Goal: Register for event/course

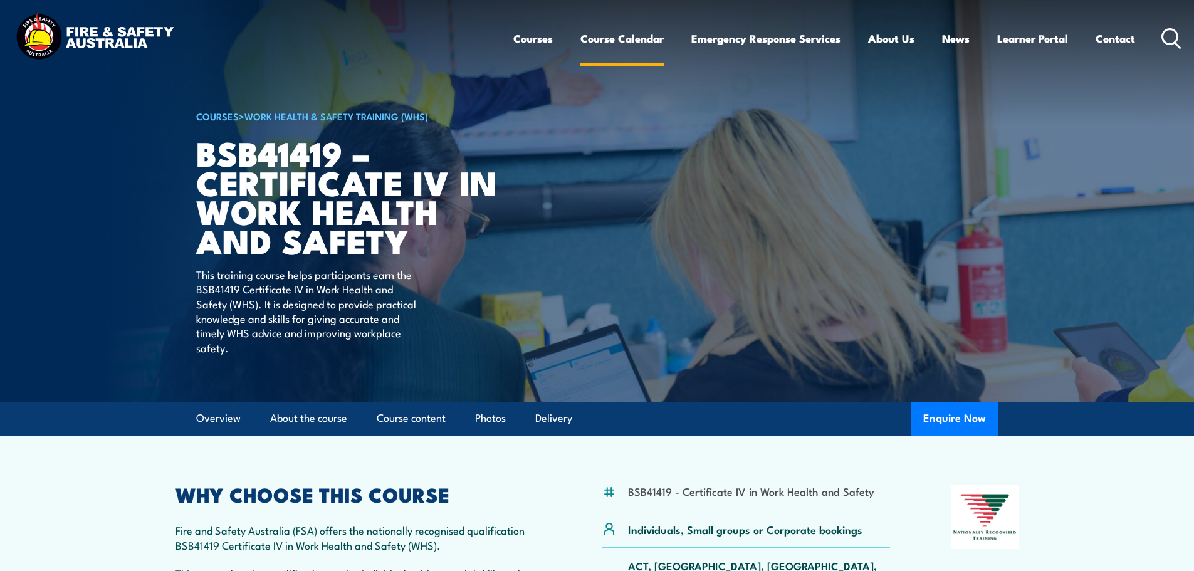
click at [614, 36] on link "Course Calendar" at bounding box center [622, 38] width 83 height 33
click at [786, 487] on li "BSB41419 - Certificate IV in Work Health and Safety" at bounding box center [751, 491] width 246 height 14
click at [663, 490] on li "BSB41419 - Certificate IV in Work Health and Safety" at bounding box center [751, 491] width 246 height 14
click at [704, 490] on li "BSB41419 - Certificate IV in Work Health and Safety" at bounding box center [751, 491] width 246 height 14
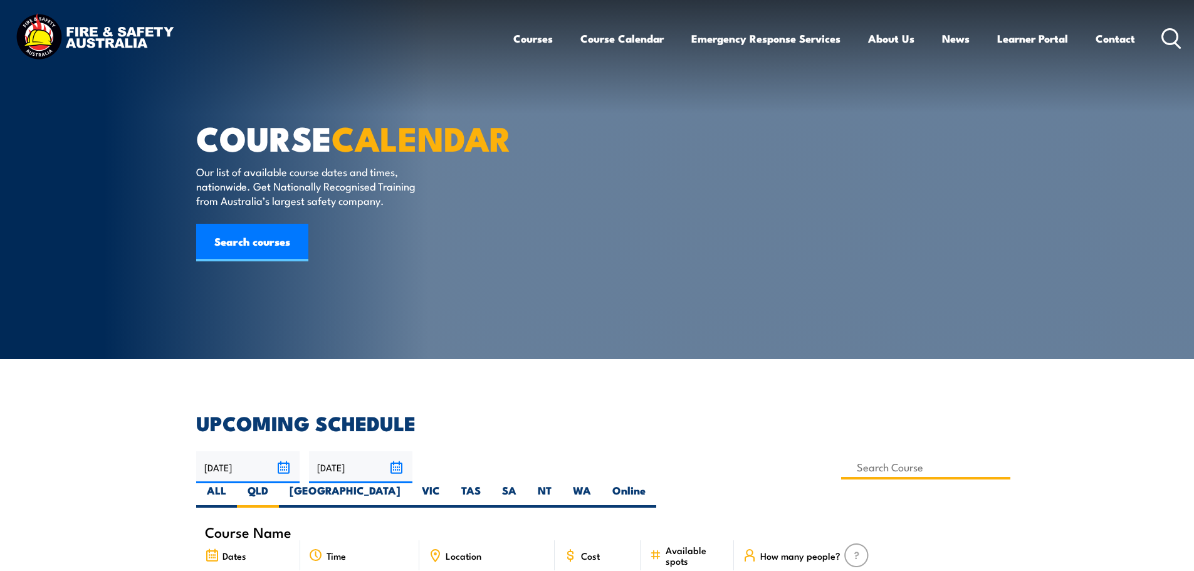
click at [841, 470] on input at bounding box center [926, 467] width 170 height 24
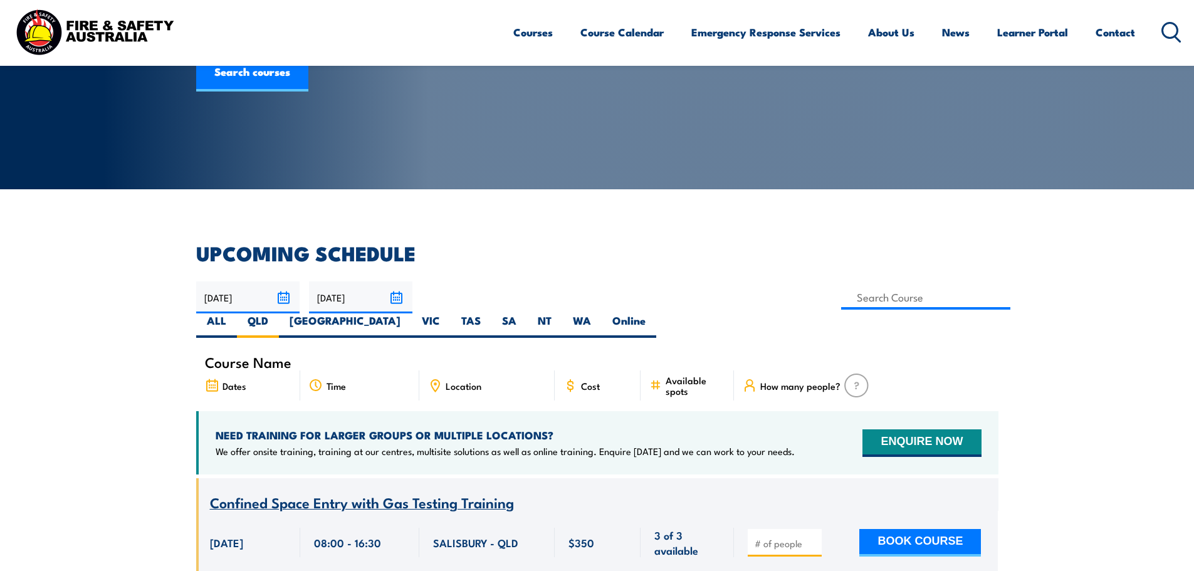
scroll to position [163, 0]
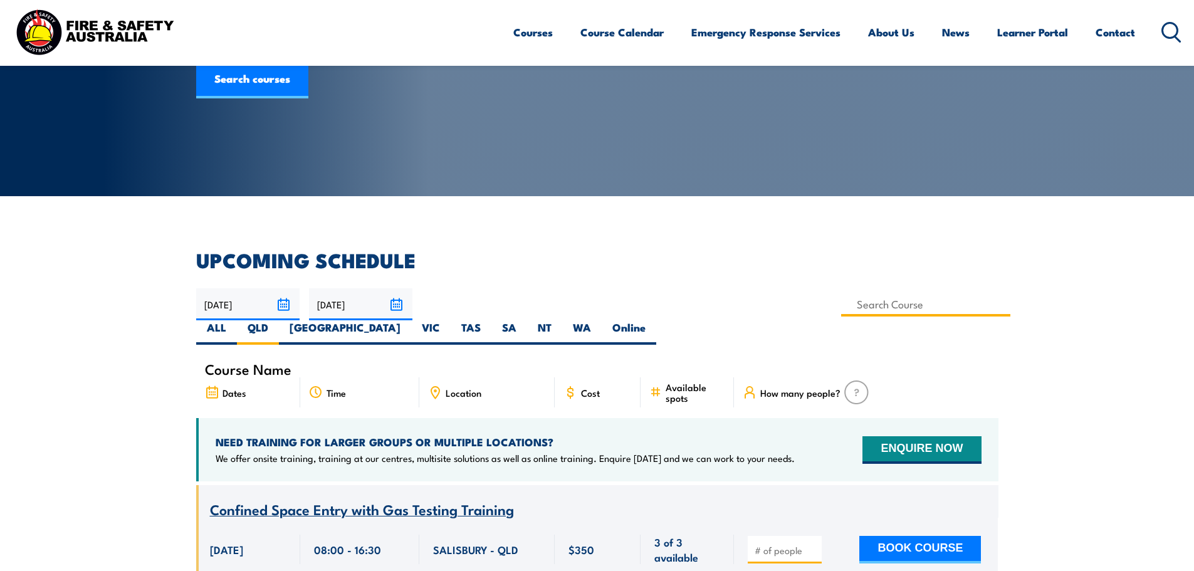
click at [841, 311] on input at bounding box center [926, 304] width 170 height 24
type input "Certificate IV in Emergency Response Coordination RII41319"
click at [841, 301] on input "Certificate IV in Emergency Response Coordination RII41319" at bounding box center [926, 304] width 170 height 24
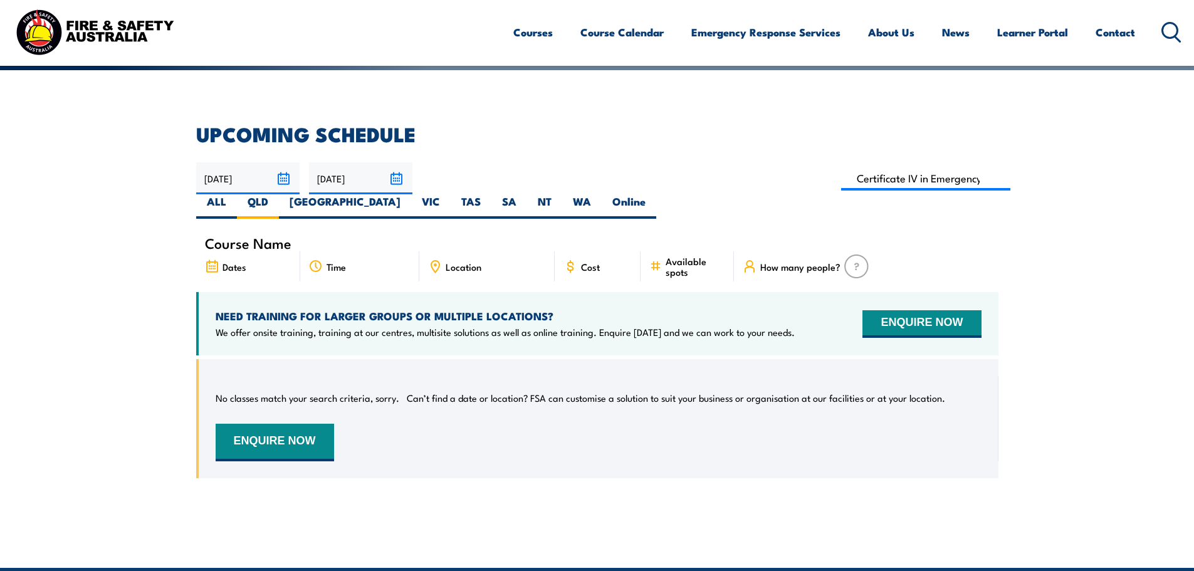
scroll to position [100, 0]
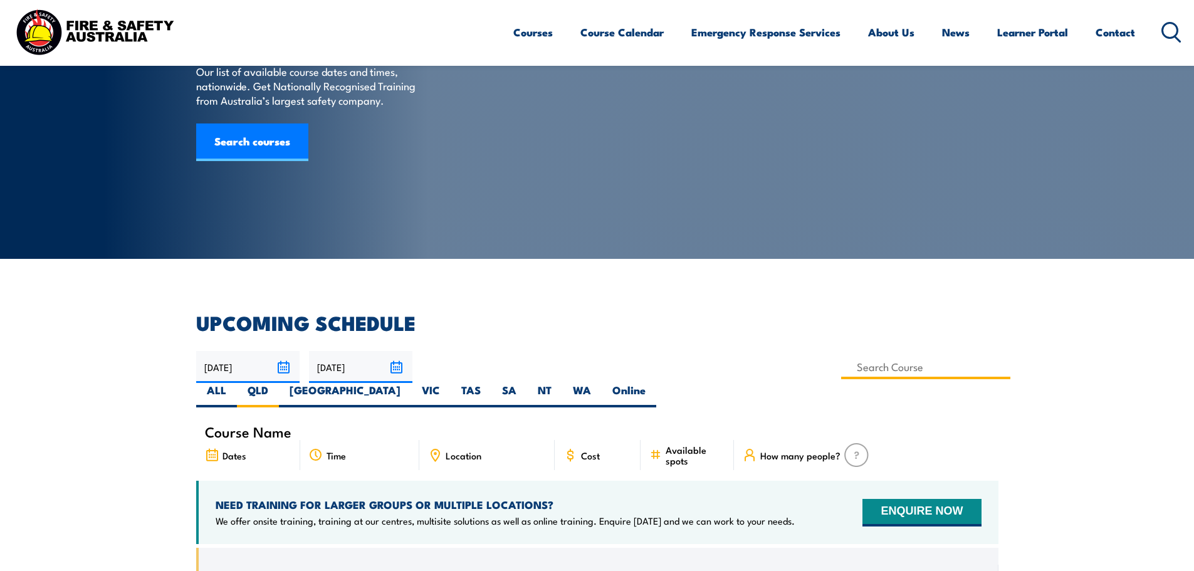
click at [841, 369] on input at bounding box center [926, 367] width 170 height 24
drag, startPoint x: 574, startPoint y: 367, endPoint x: 211, endPoint y: 357, distance: 362.5
click at [211, 357] on div "23/09/2025 22/11/2025" at bounding box center [597, 379] width 803 height 56
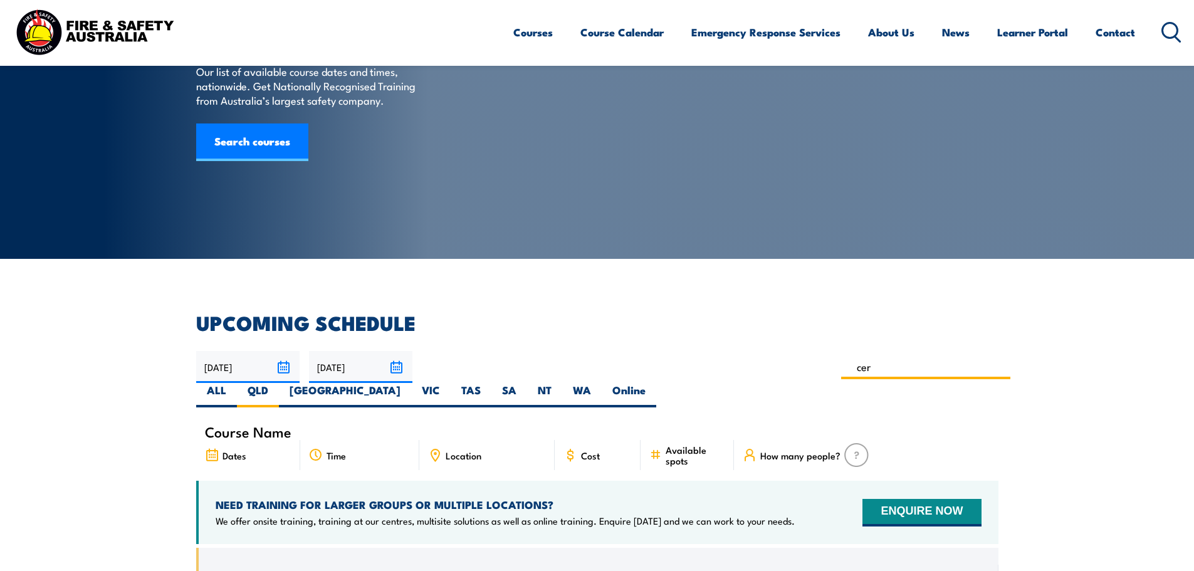
type input "BSB41419 – Certificate IV in Work Health and Safety"
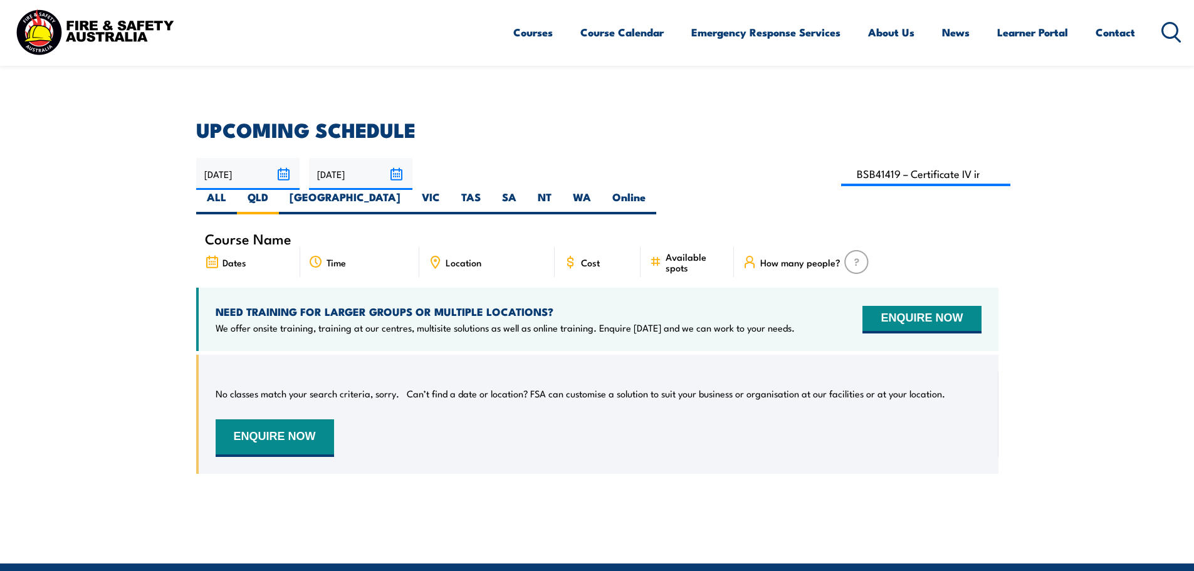
scroll to position [288, 0]
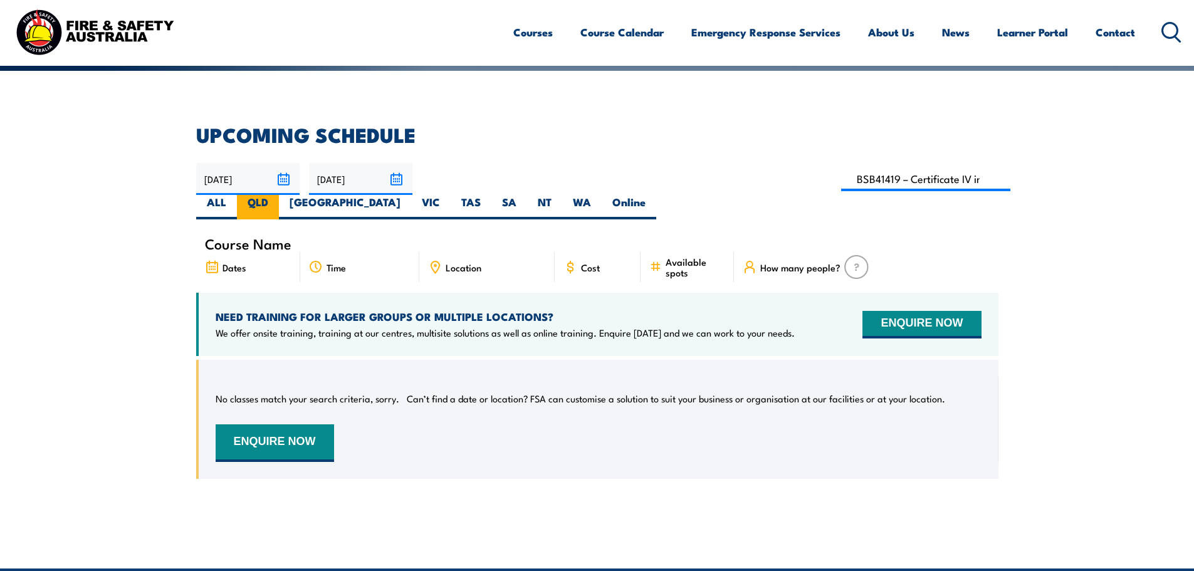
click at [279, 195] on label "QLD" at bounding box center [258, 207] width 42 height 24
click at [277, 195] on input "QLD" at bounding box center [272, 199] width 8 height 8
click at [396, 179] on input "[DATE]" at bounding box center [360, 179] width 103 height 32
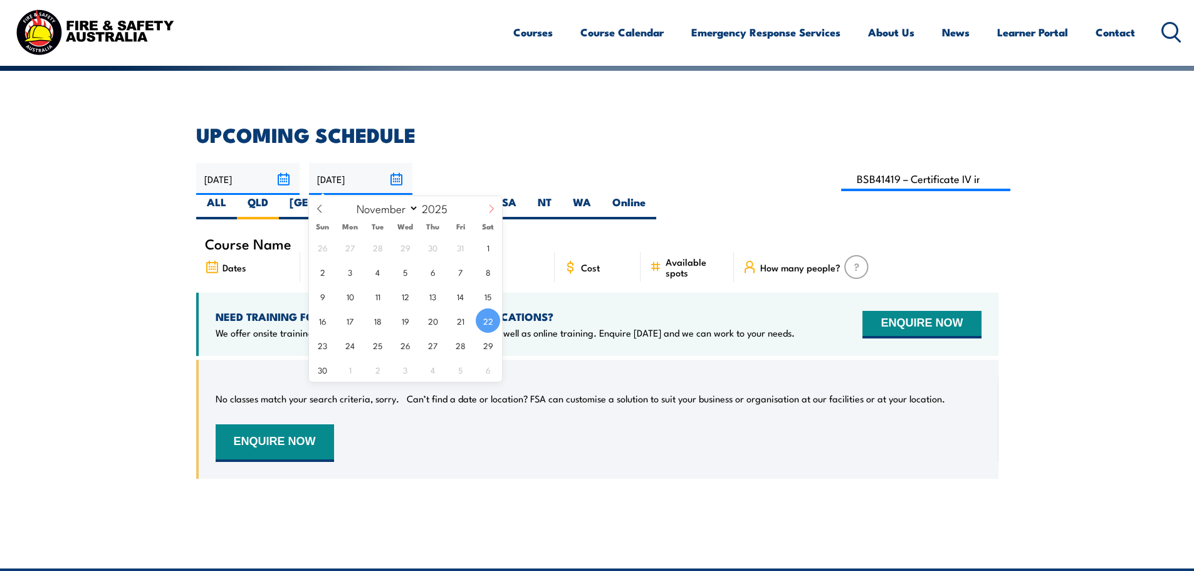
click at [495, 207] on icon at bounding box center [491, 208] width 9 height 9
select select "11"
click at [409, 347] on span "31" at bounding box center [405, 345] width 24 height 24
type input "[DATE]"
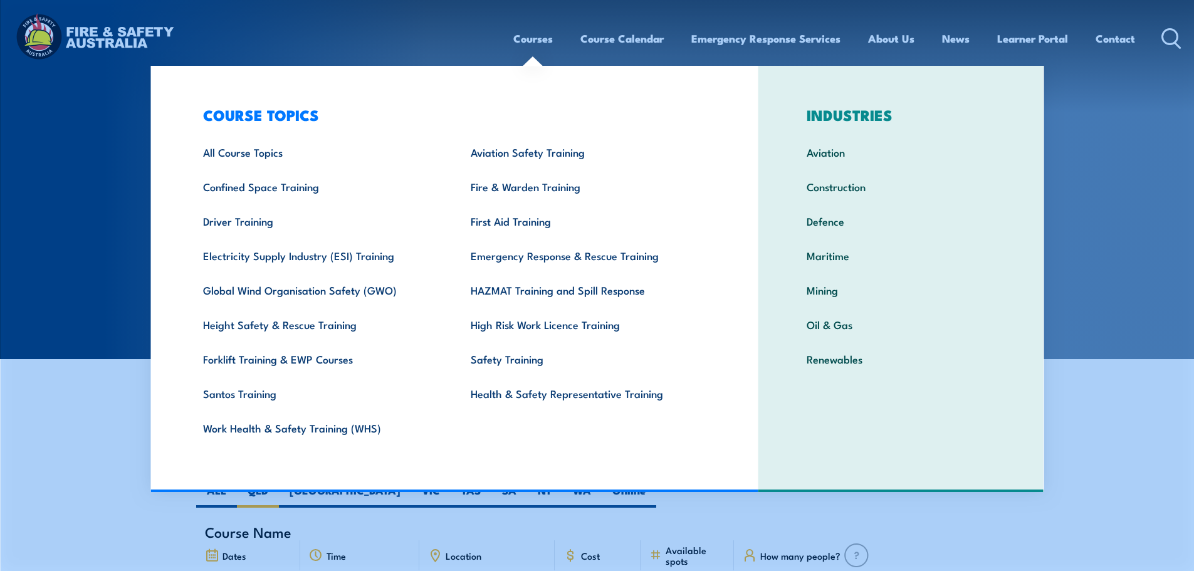
click at [537, 38] on link "Courses" at bounding box center [534, 38] width 40 height 33
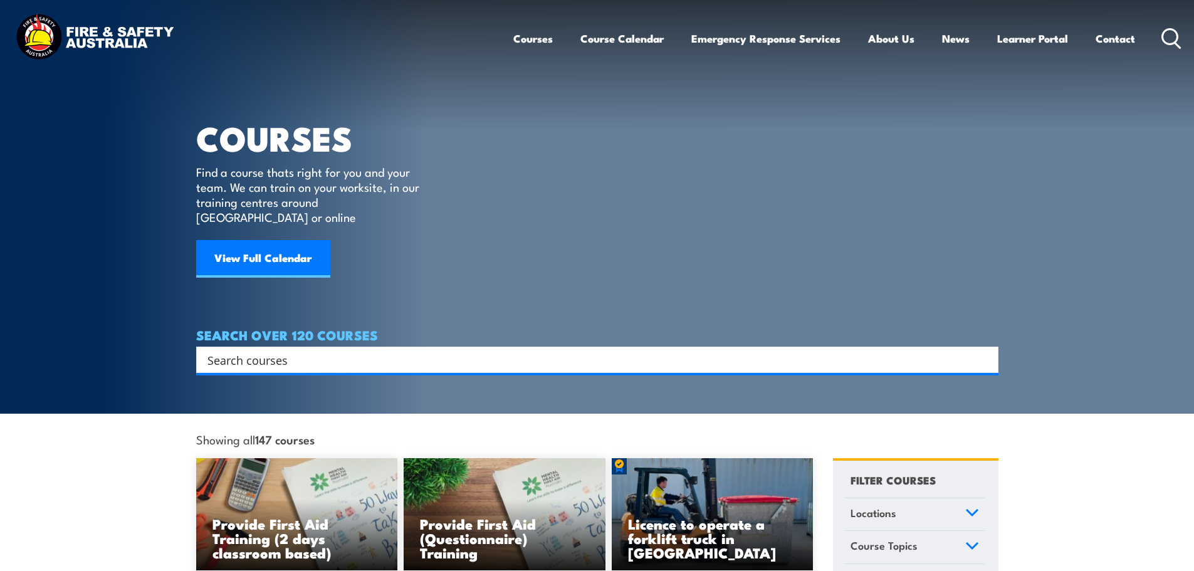
click at [285, 350] on input "Search input" at bounding box center [590, 359] width 764 height 19
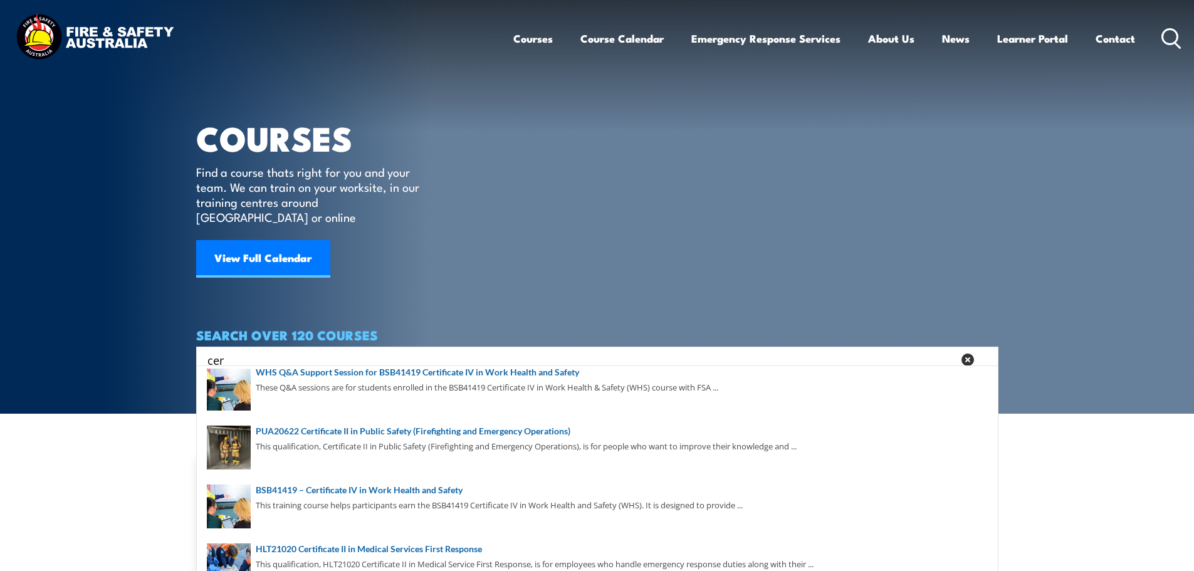
scroll to position [188, 0]
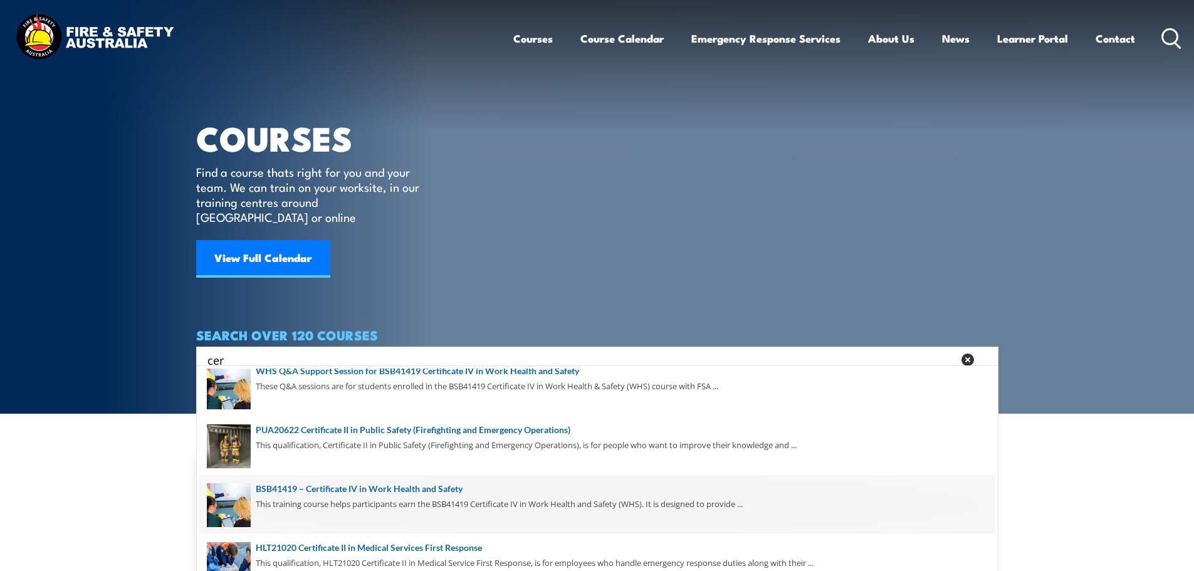
type input "cer"
click at [433, 486] on span at bounding box center [597, 504] width 795 height 59
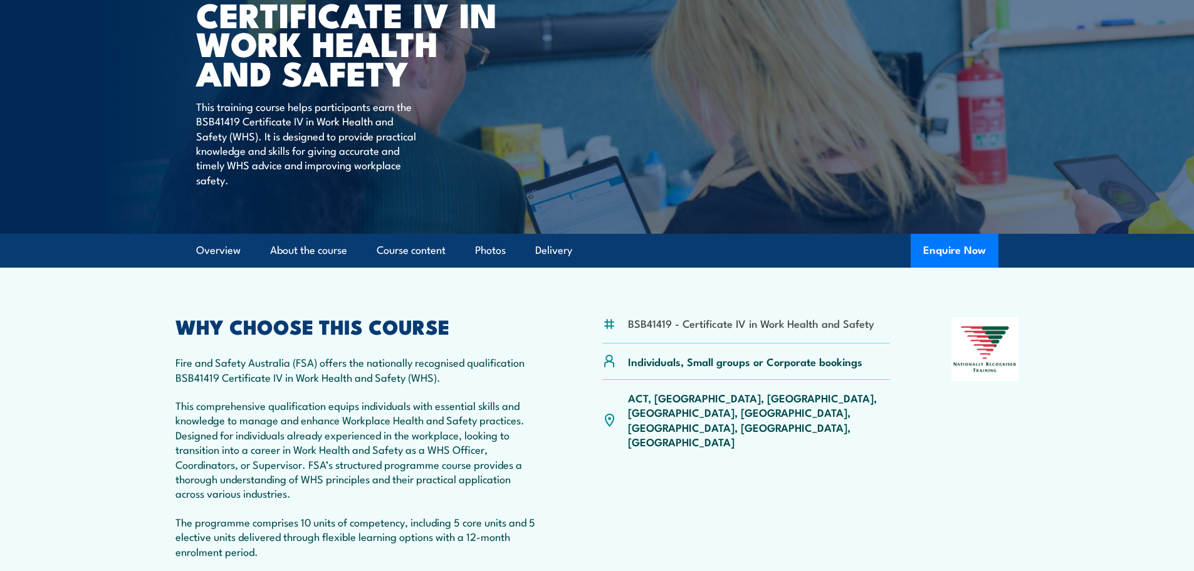
scroll to position [188, 0]
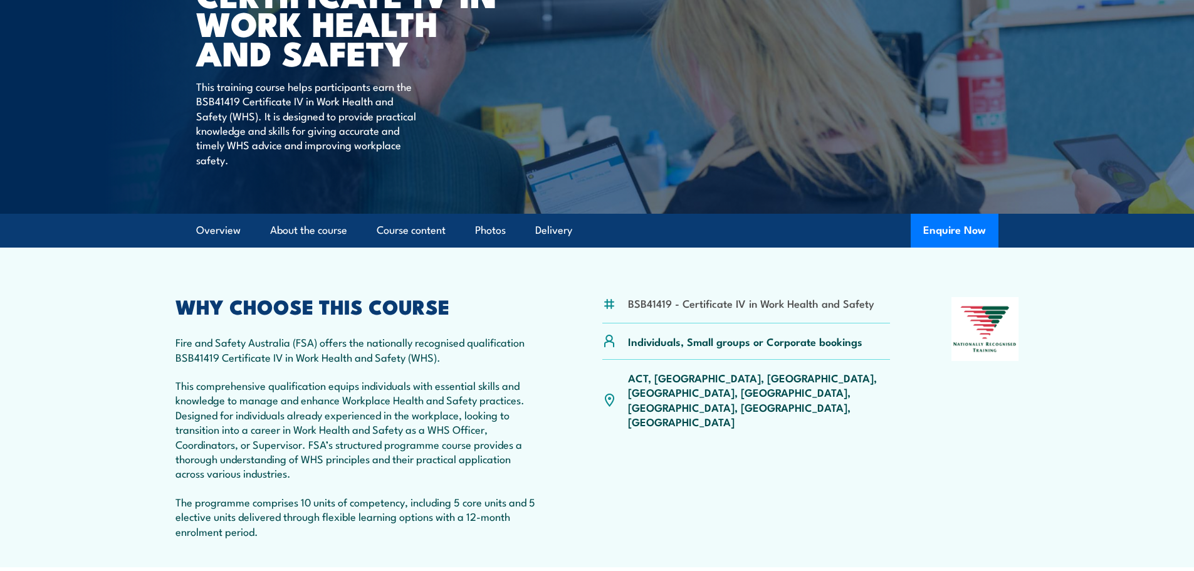
click at [712, 380] on p "ACT, NSW, NT, QLD, SA, TAS, VIC, WA" at bounding box center [759, 400] width 263 height 59
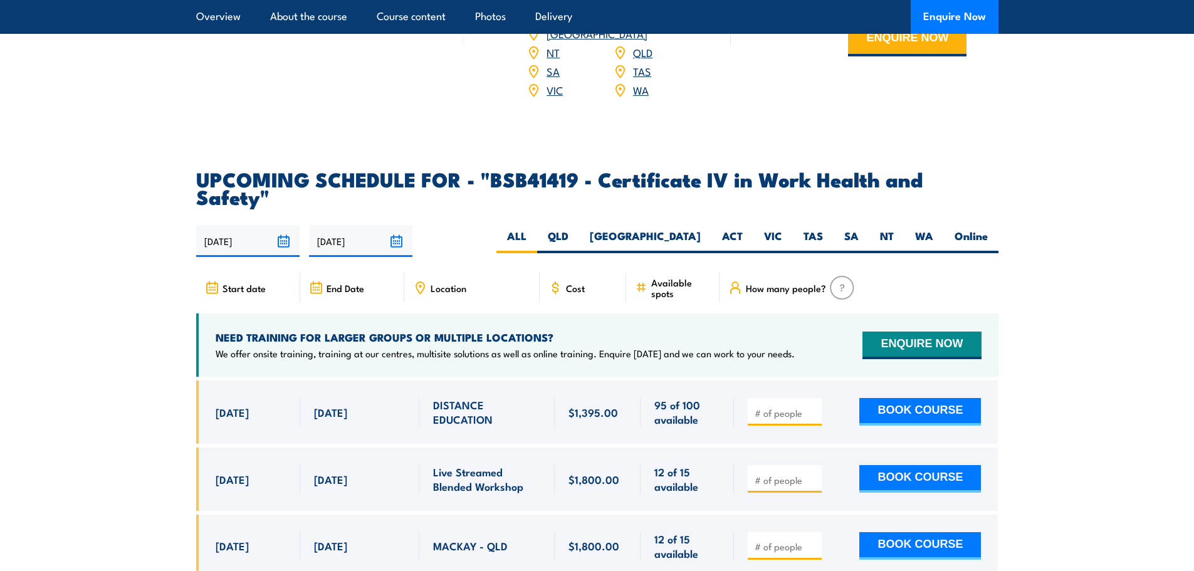
scroll to position [3950, 0]
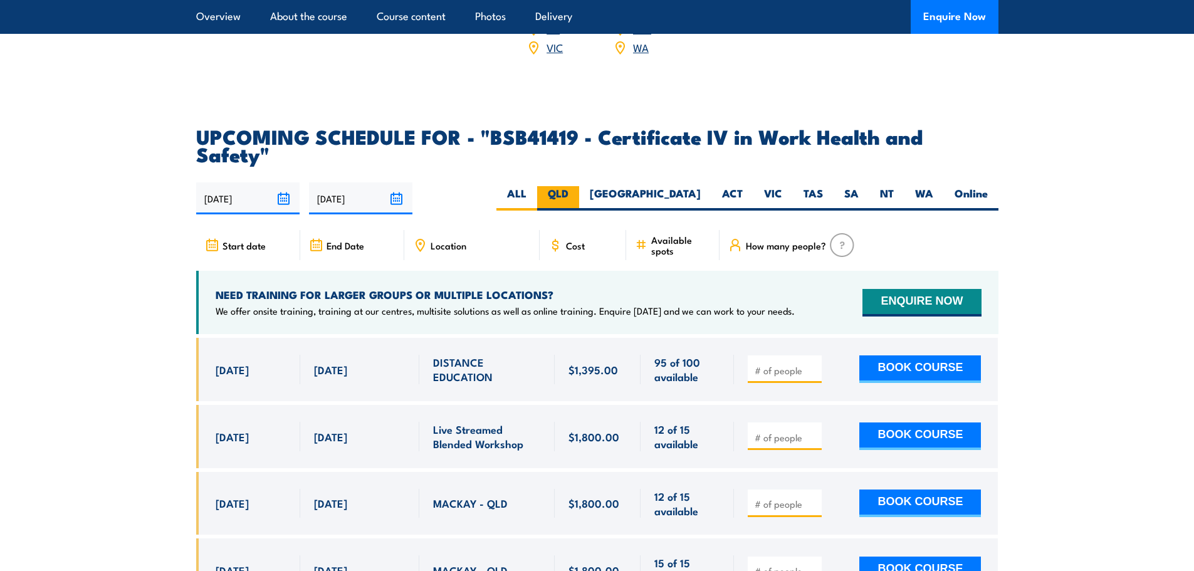
click at [579, 186] on label "QLD" at bounding box center [558, 198] width 42 height 24
click at [577, 186] on input "QLD" at bounding box center [573, 190] width 8 height 8
radio input "true"
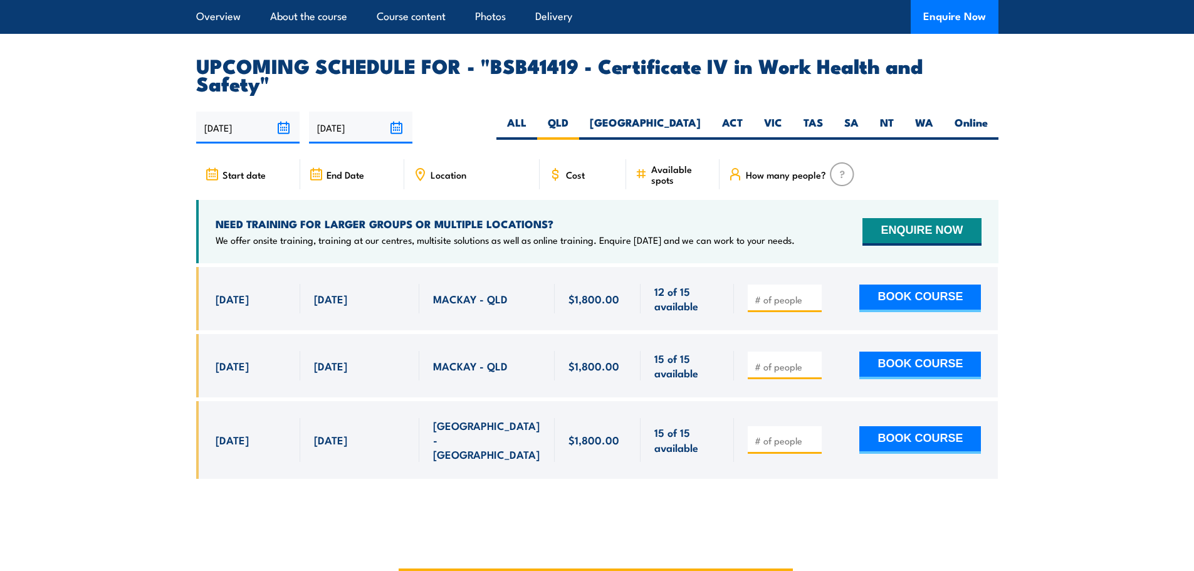
scroll to position [4029, 0]
